Goal: Task Accomplishment & Management: Use online tool/utility

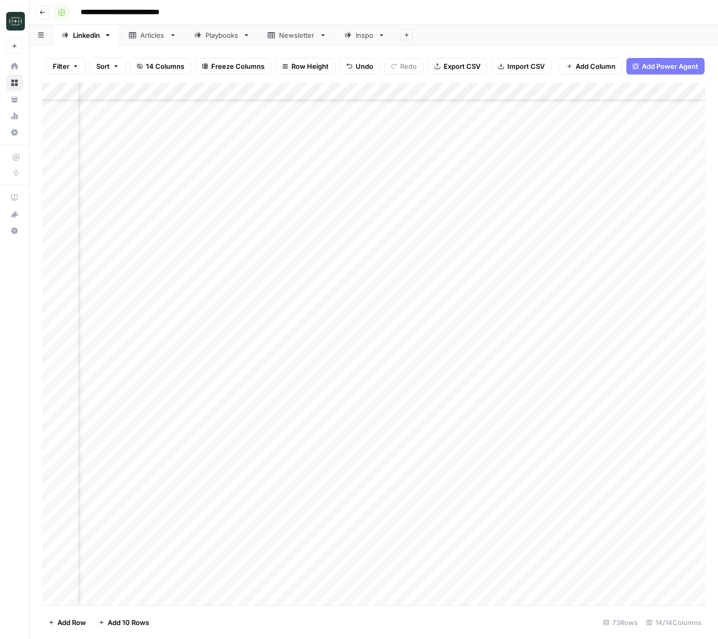
scroll to position [796, 145]
click at [229, 44] on link "Playbooks" at bounding box center [221, 35] width 73 height 21
click at [150, 198] on div "Add Column" at bounding box center [373, 144] width 663 height 122
click at [105, 195] on div "Add Column" at bounding box center [373, 153] width 663 height 140
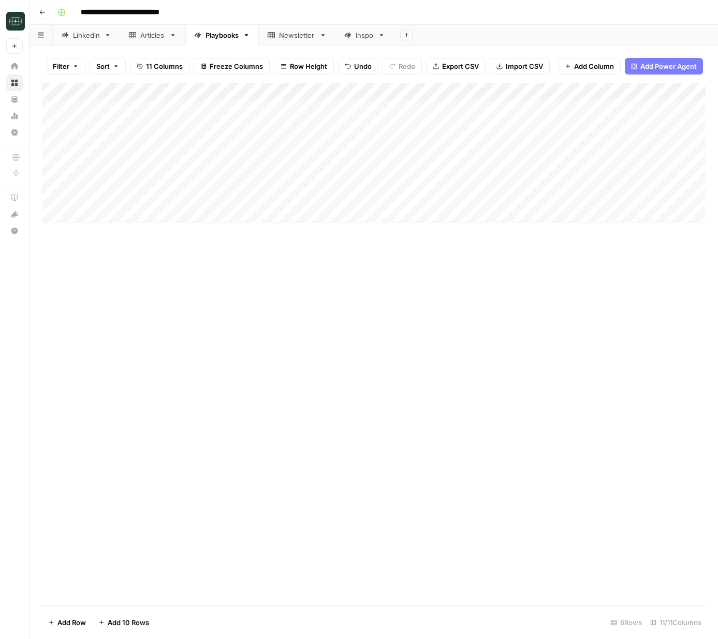
click at [510, 90] on div "Add Column" at bounding box center [373, 153] width 663 height 140
click at [689, 93] on span "Add Column" at bounding box center [681, 91] width 36 height 9
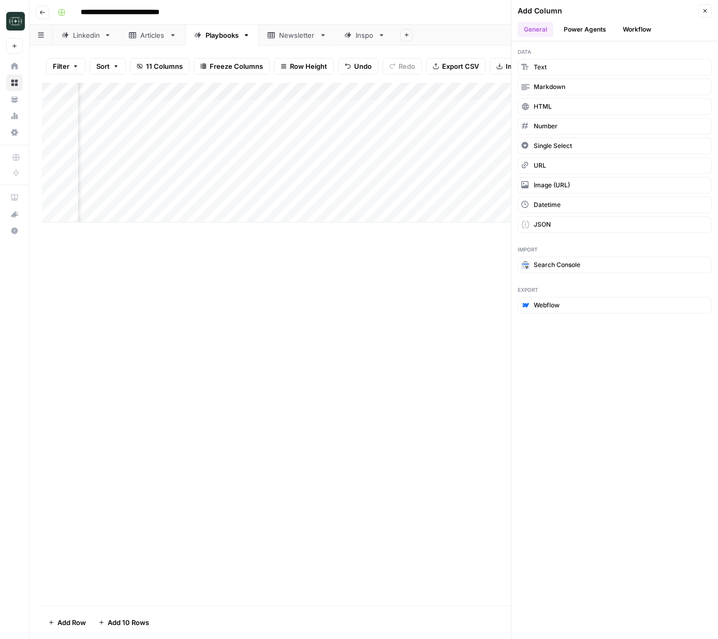
click at [632, 29] on button "Workflow" at bounding box center [636, 30] width 41 height 16
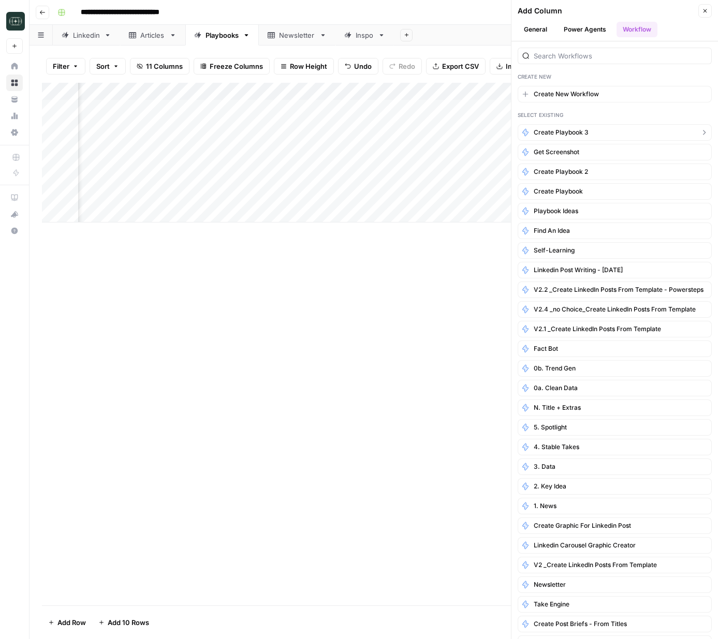
click at [589, 135] on button "Create Playbook 3" at bounding box center [614, 132] width 194 height 17
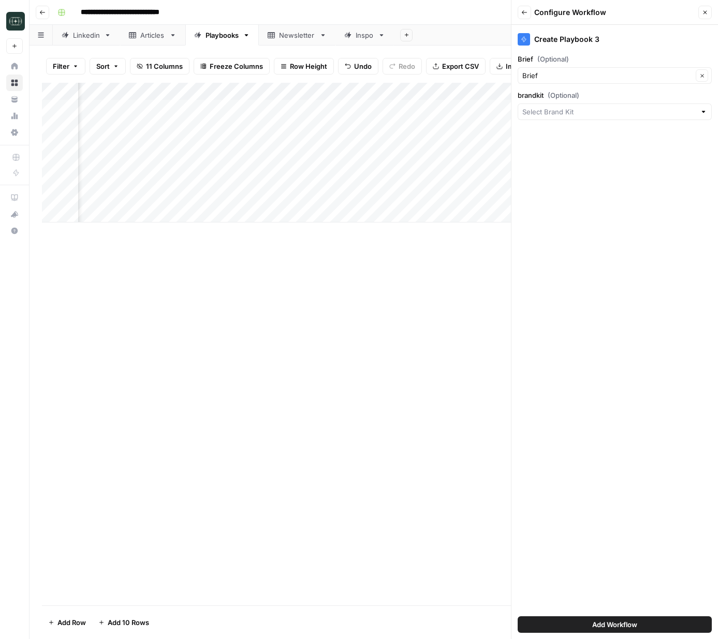
click at [567, 97] on span "(Optional)" at bounding box center [563, 95] width 32 height 10
click at [567, 107] on input "brandkit (Optional)" at bounding box center [608, 112] width 173 height 10
click at [555, 240] on span "Catalyst" at bounding box center [612, 237] width 172 height 10
type input "Catalyst"
click at [618, 631] on button "Add Workflow" at bounding box center [614, 624] width 194 height 17
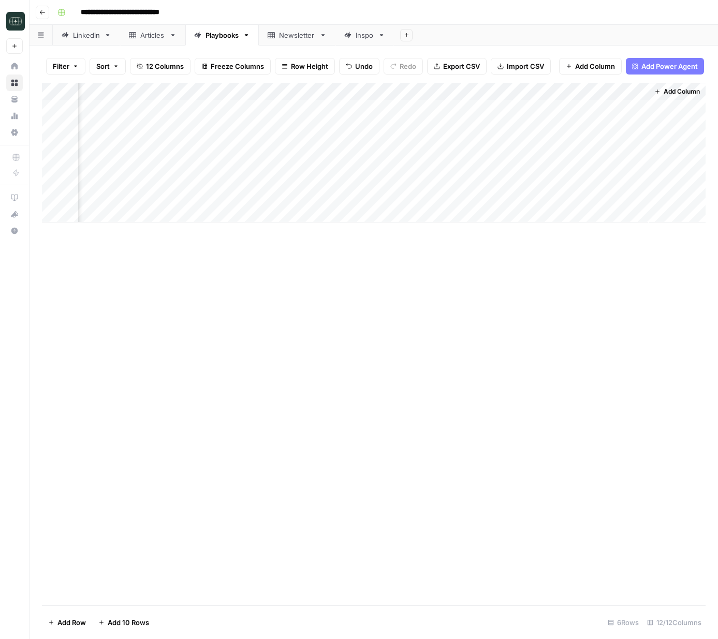
scroll to position [0, 0]
click at [173, 190] on div "Add Column" at bounding box center [373, 153] width 663 height 140
type textarea "**********"
click at [452, 291] on div "Add Column" at bounding box center [373, 344] width 663 height 523
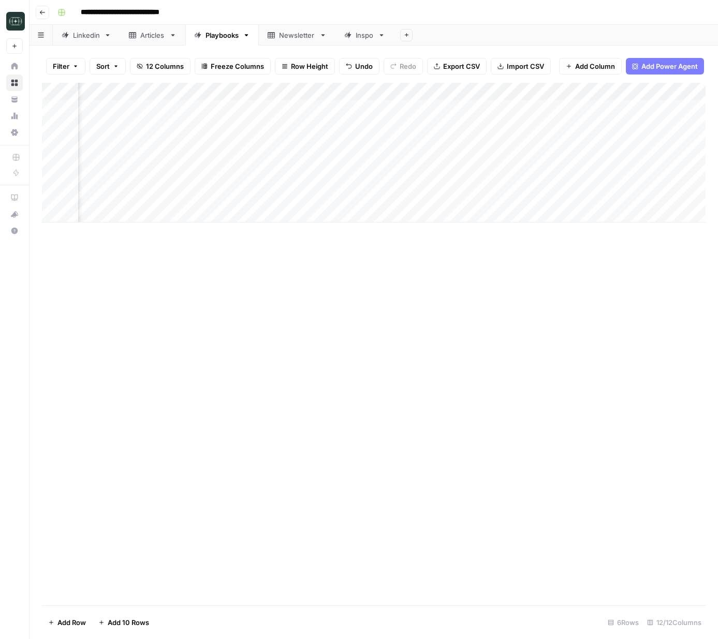
scroll to position [0, 640]
click at [596, 196] on div "Add Column" at bounding box center [373, 153] width 663 height 140
click at [577, 196] on div "Add Column" at bounding box center [373, 153] width 663 height 140
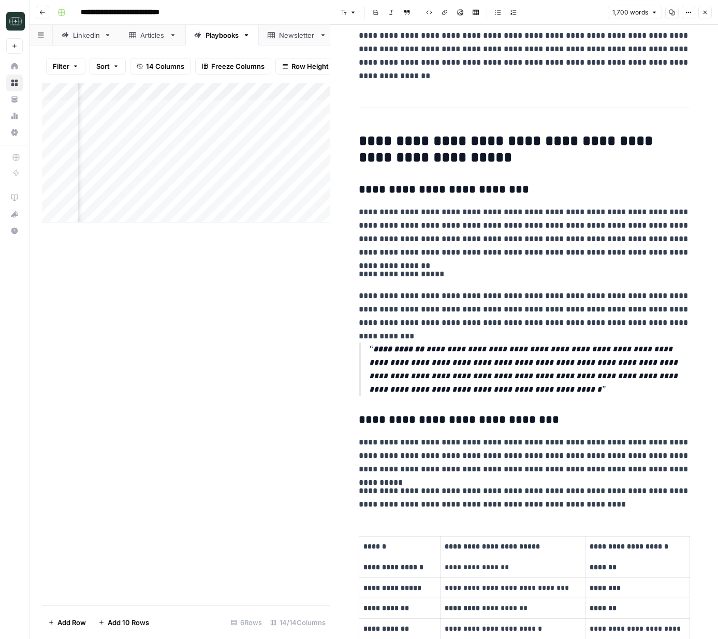
scroll to position [533, 0]
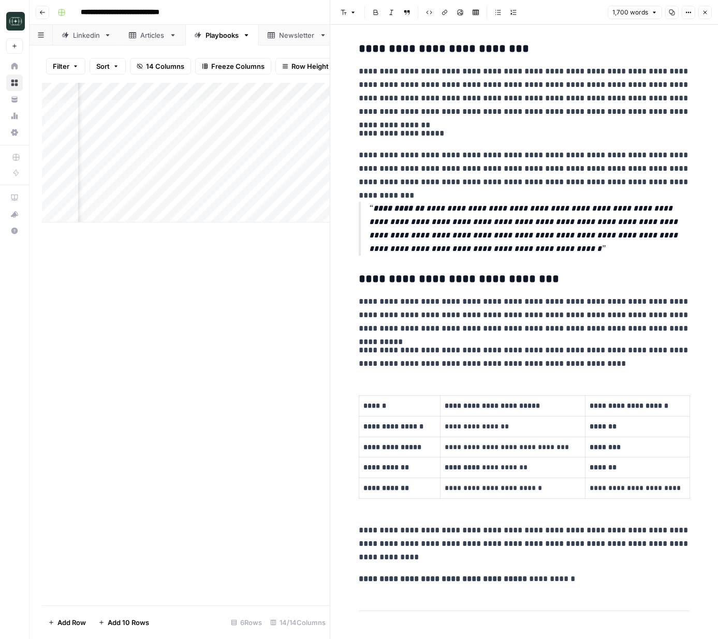
drag, startPoint x: 704, startPoint y: 14, endPoint x: 701, endPoint y: 19, distance: 5.3
click at [704, 15] on icon "button" at bounding box center [704, 12] width 6 height 6
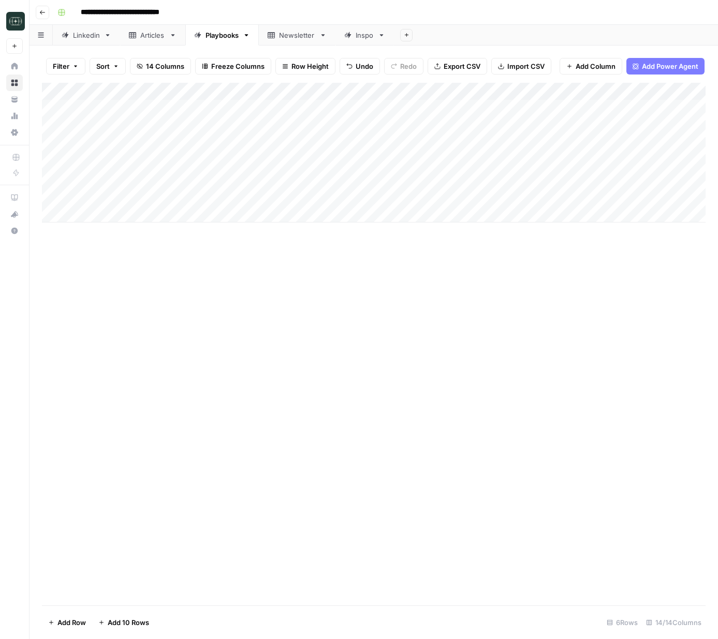
click at [201, 196] on div "Add Column" at bounding box center [373, 153] width 663 height 140
click at [200, 196] on div "Add Column" at bounding box center [373, 153] width 663 height 140
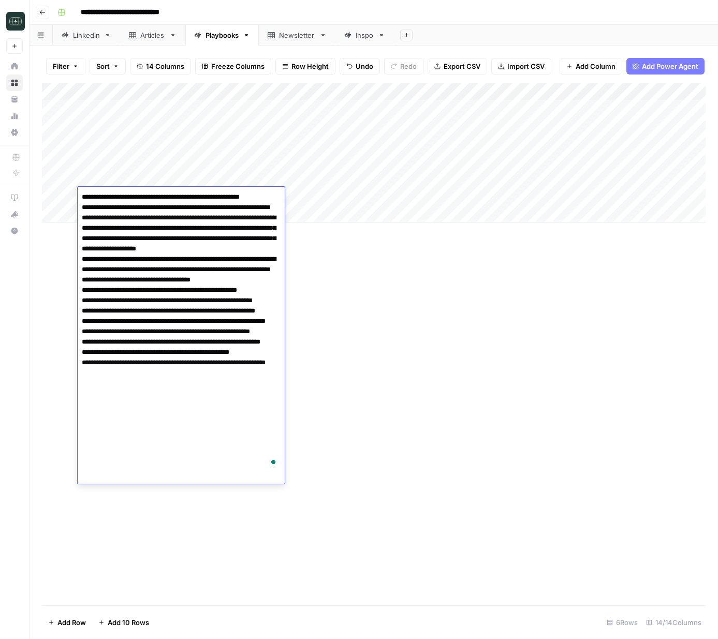
click at [486, 277] on div "Add Column" at bounding box center [373, 344] width 663 height 523
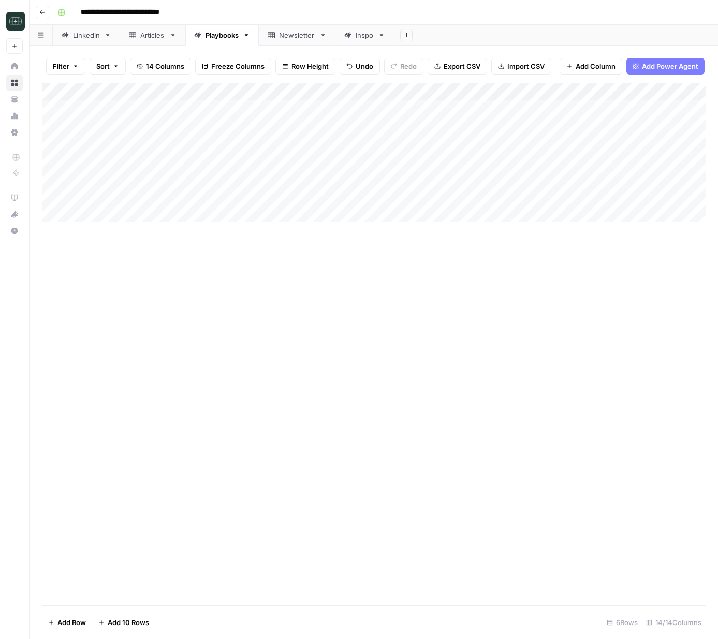
click at [312, 196] on div "Add Column" at bounding box center [373, 153] width 663 height 140
click at [467, 362] on div "Add Column" at bounding box center [373, 344] width 663 height 523
click at [158, 37] on div "Articles" at bounding box center [152, 35] width 25 height 10
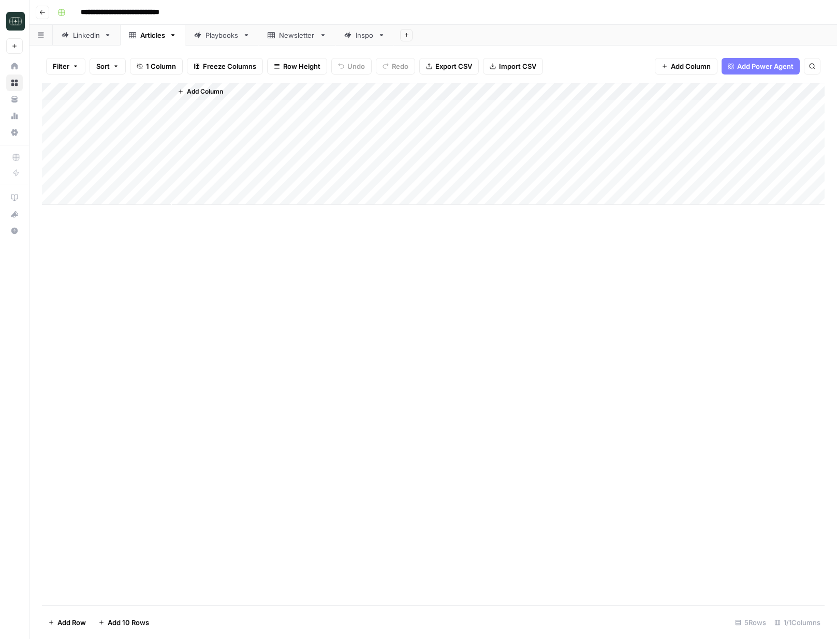
click at [44, 16] on button "Go back" at bounding box center [42, 12] width 13 height 13
click at [39, 11] on icon "button" at bounding box center [42, 12] width 6 height 6
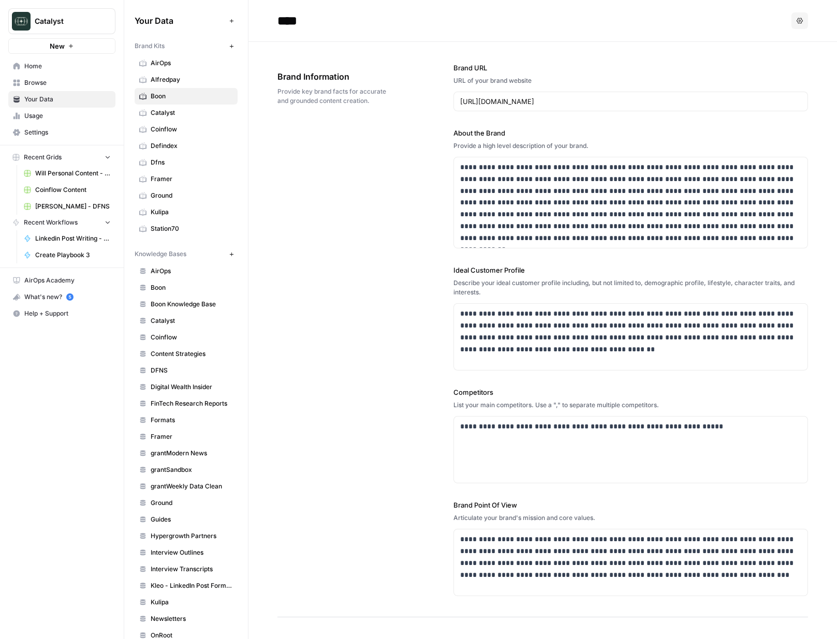
scroll to position [2, 0]
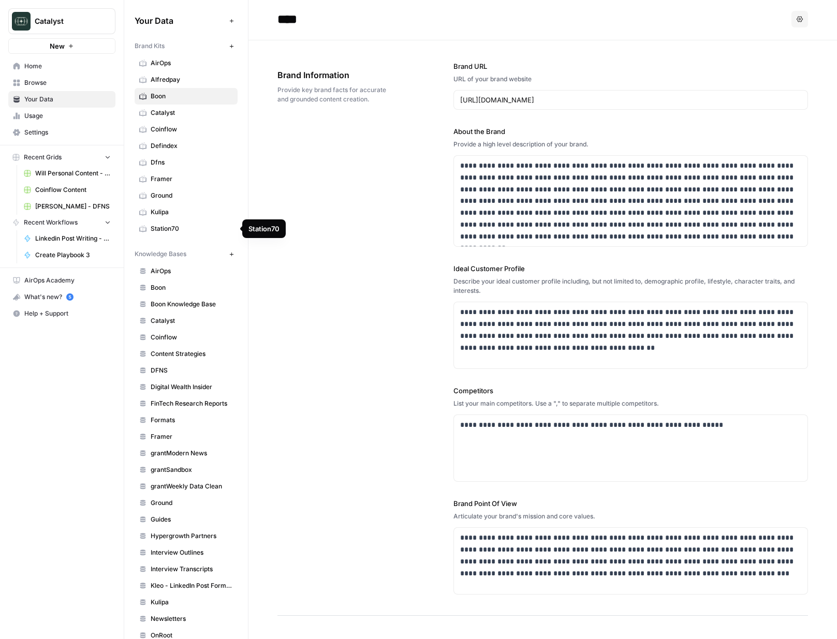
click at [172, 229] on span "Station70" at bounding box center [192, 228] width 82 height 9
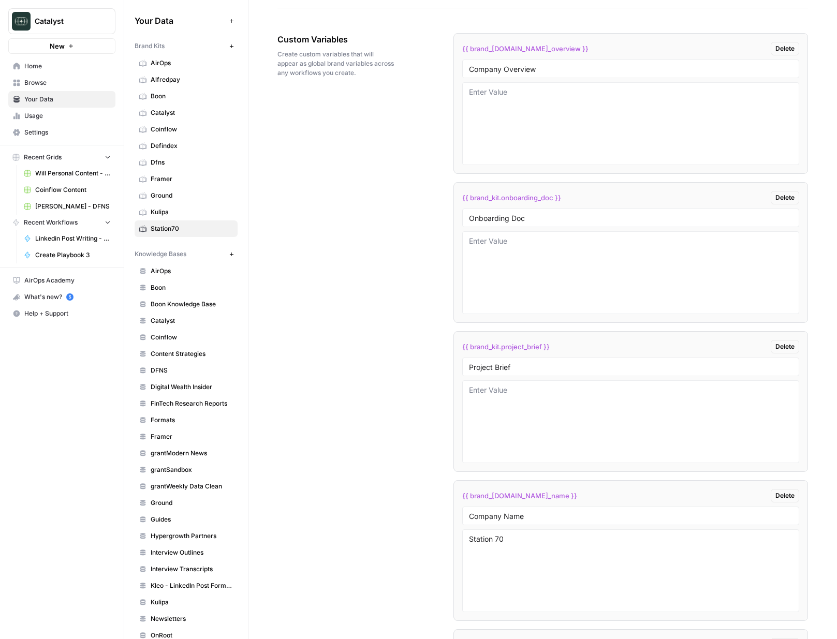
scroll to position [1387, 0]
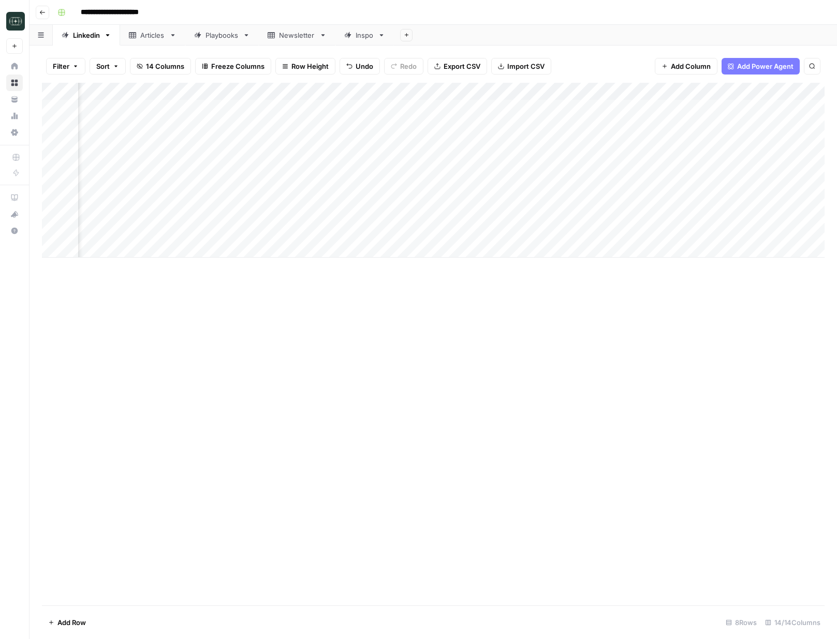
scroll to position [0, 160]
